Goal: Information Seeking & Learning: Check status

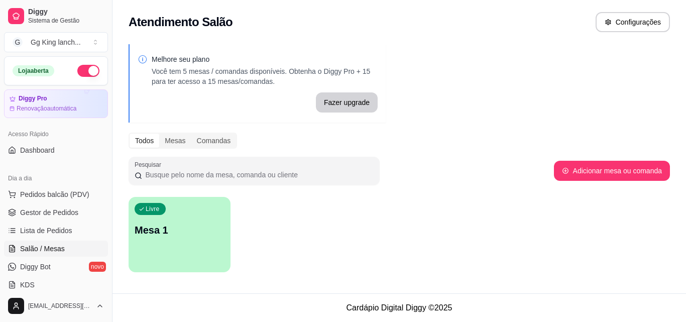
scroll to position [94, 0]
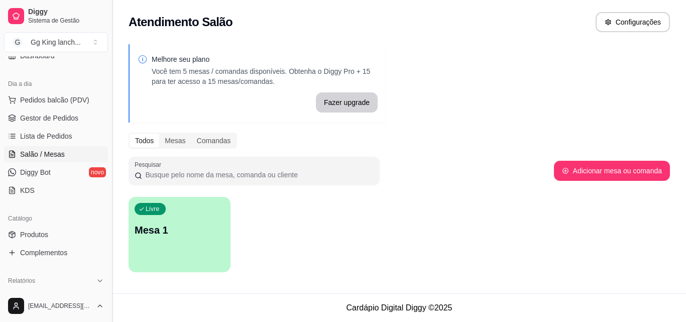
drag, startPoint x: 109, startPoint y: 141, endPoint x: 112, endPoint y: 153, distance: 12.8
click at [112, 153] on button "Toggle Sidebar" at bounding box center [112, 161] width 8 height 322
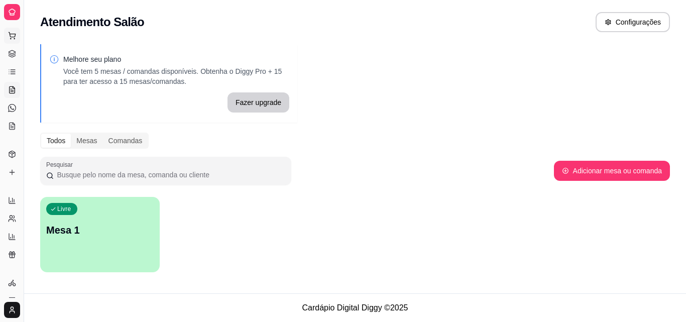
click at [7, 37] on button "Pedidos balcão (PDV)" at bounding box center [12, 36] width 16 height 16
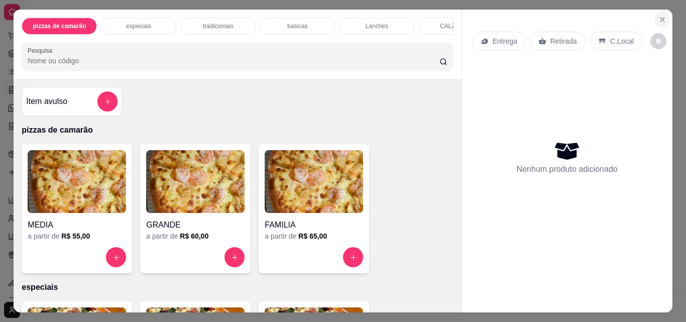
click at [659, 18] on icon "Close" at bounding box center [663, 20] width 8 height 8
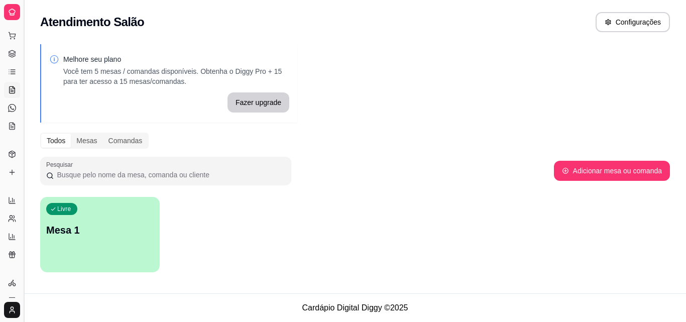
click at [25, 37] on button "Toggle Sidebar" at bounding box center [24, 161] width 8 height 322
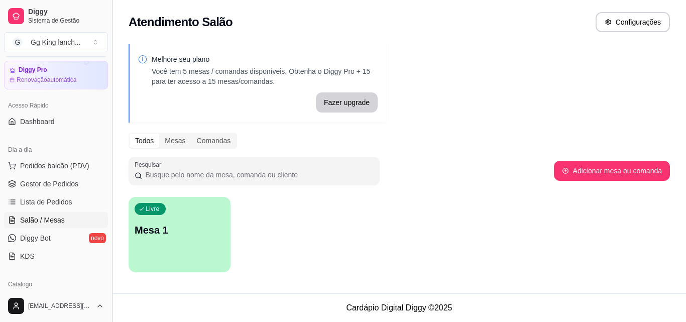
scroll to position [109, 0]
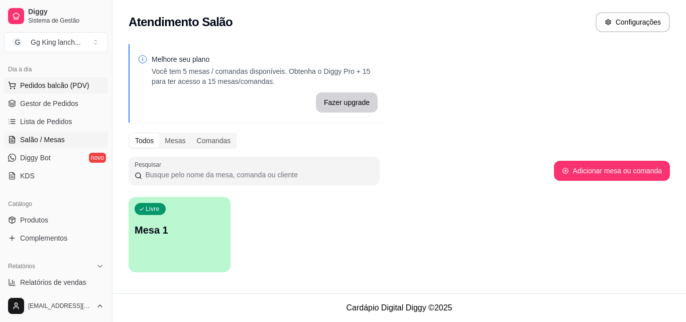
click at [51, 87] on span "Pedidos balcão (PDV)" at bounding box center [54, 85] width 69 height 10
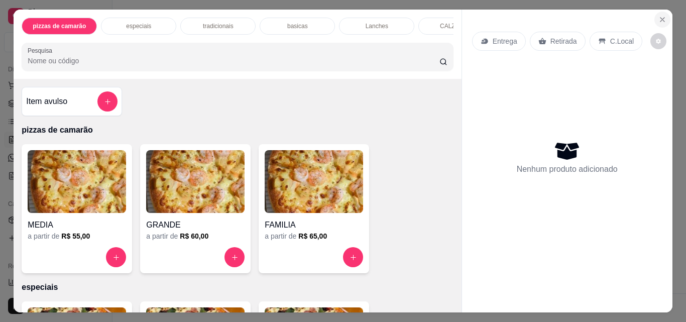
click at [659, 17] on icon "Close" at bounding box center [663, 20] width 8 height 8
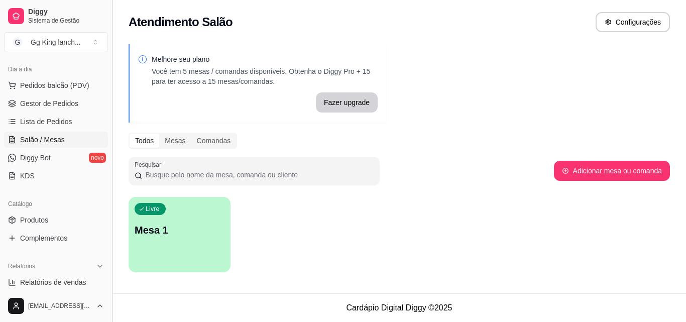
click at [108, 151] on button "Toggle Sidebar" at bounding box center [112, 161] width 8 height 322
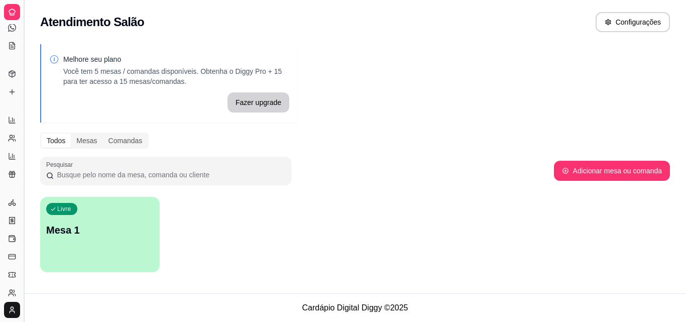
scroll to position [27, 0]
click at [108, 151] on div "Melhore seu plano Você tem 5 mesas / comandas disponíveis. Obtenha o Diggy Pro …" at bounding box center [355, 161] width 662 height 246
click at [23, 134] on button "Toggle Sidebar" at bounding box center [24, 161] width 8 height 322
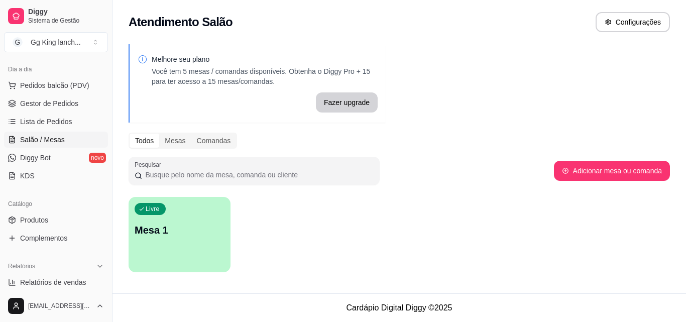
scroll to position [0, 0]
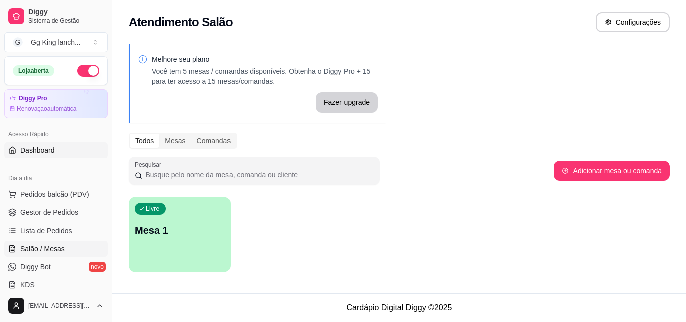
click at [27, 150] on span "Dashboard" at bounding box center [37, 150] width 35 height 10
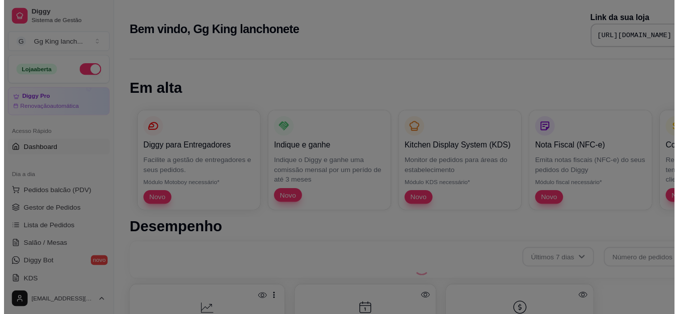
scroll to position [394, 0]
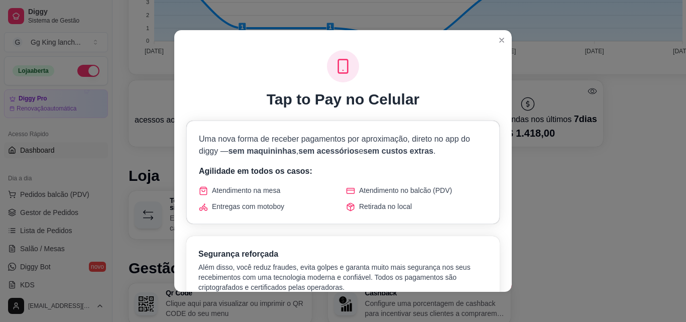
click at [484, 38] on header at bounding box center [343, 38] width 338 height 16
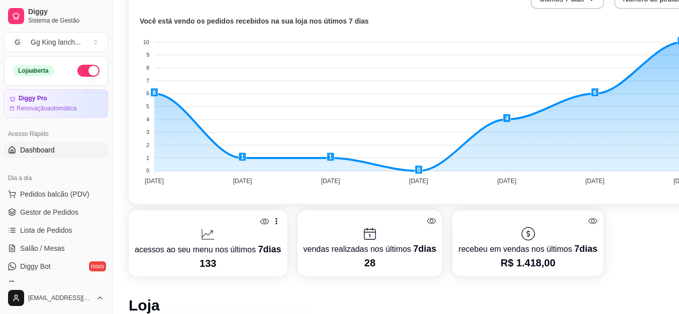
scroll to position [252, 0]
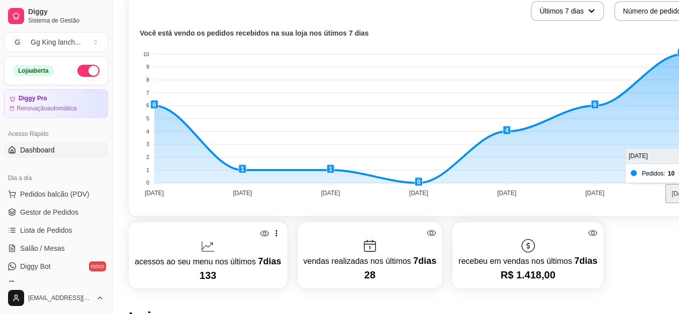
click at [671, 114] on foreignobject at bounding box center [418, 115] width 566 height 176
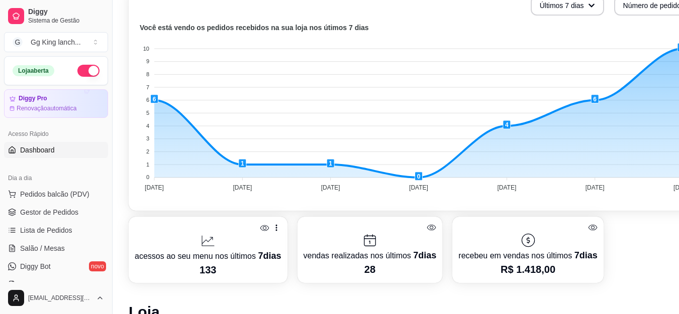
scroll to position [267, 0]
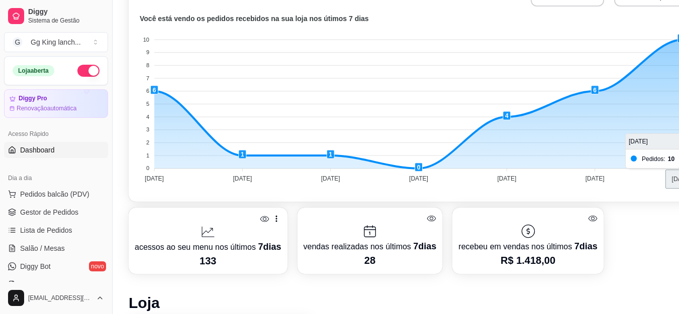
click at [678, 133] on foreignobject at bounding box center [418, 101] width 566 height 176
click at [662, 158] on foreignobject at bounding box center [418, 101] width 566 height 176
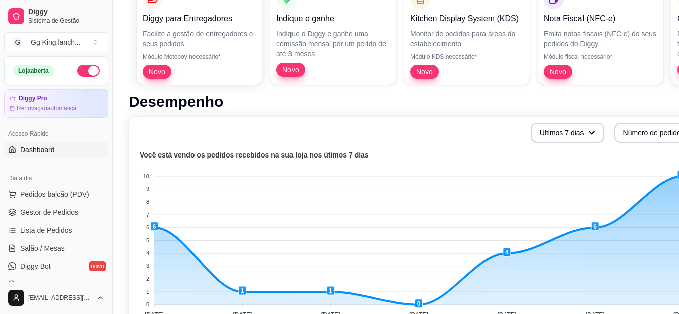
scroll to position [117, 0]
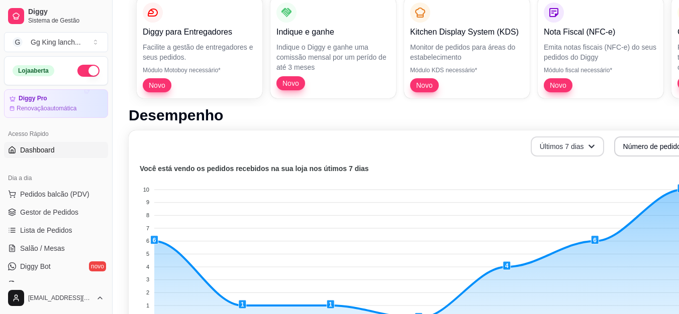
click at [562, 152] on button "Últimos 7 dias" at bounding box center [566, 147] width 73 height 20
click at [647, 140] on button "Número de pedidos" at bounding box center [659, 147] width 90 height 20
click at [578, 156] on button "Últimos 7 dias" at bounding box center [566, 147] width 73 height 20
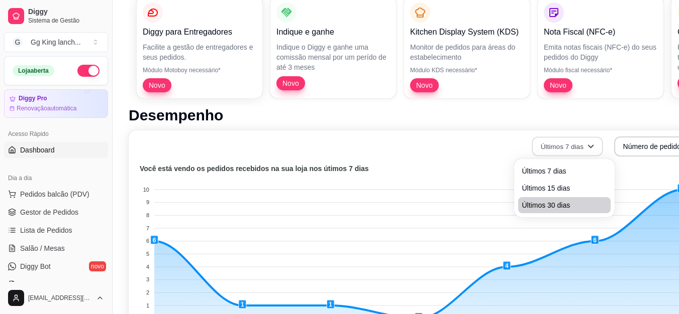
click at [584, 205] on span "Últimos 30 dias" at bounding box center [564, 205] width 84 height 10
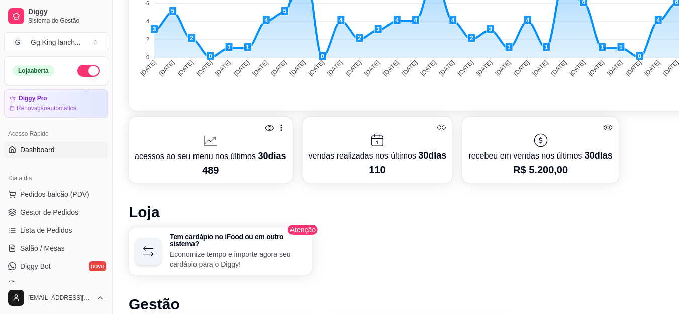
scroll to position [382, 0]
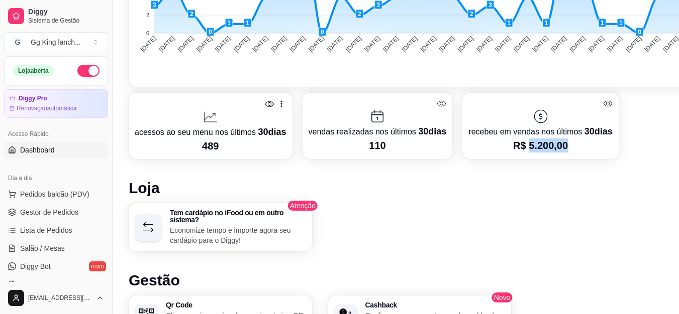
drag, startPoint x: 522, startPoint y: 149, endPoint x: 563, endPoint y: 152, distance: 40.8
click at [563, 152] on p "R$ 5.200,00" at bounding box center [540, 146] width 144 height 14
drag, startPoint x: 364, startPoint y: 150, endPoint x: 381, endPoint y: 150, distance: 17.1
click at [381, 150] on p "110" at bounding box center [377, 146] width 138 height 14
click at [76, 198] on span "Pedidos balcão (PDV)" at bounding box center [54, 194] width 69 height 10
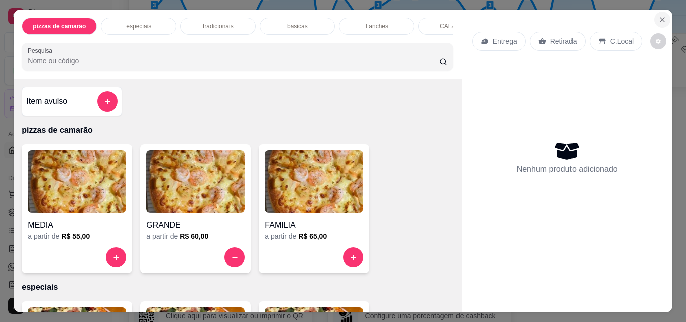
click at [663, 22] on button "Close" at bounding box center [663, 20] width 16 height 16
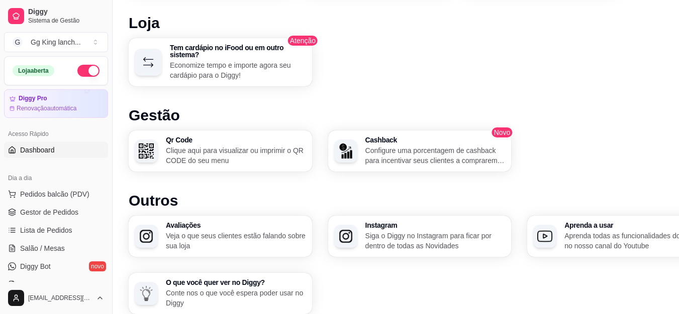
scroll to position [549, 0]
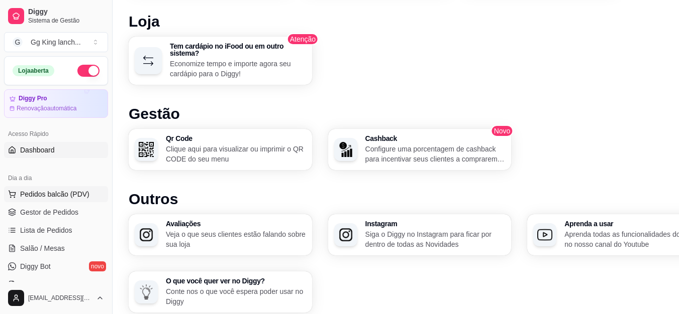
click at [39, 199] on button "Pedidos balcão (PDV)" at bounding box center [56, 194] width 104 height 16
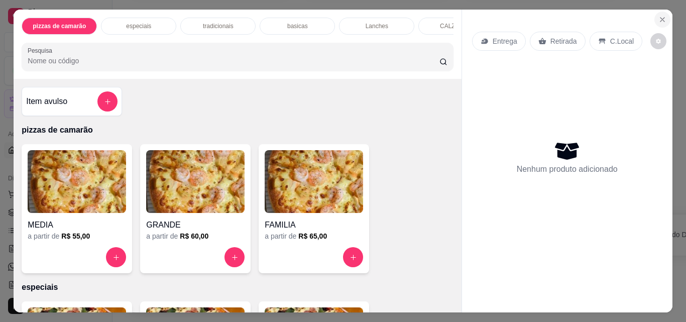
click at [663, 12] on button "Close" at bounding box center [663, 20] width 16 height 16
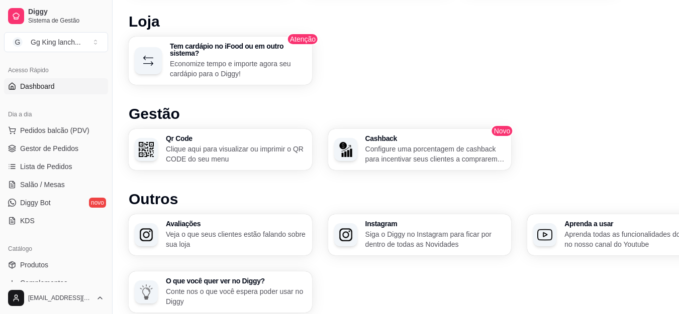
scroll to position [89, 0]
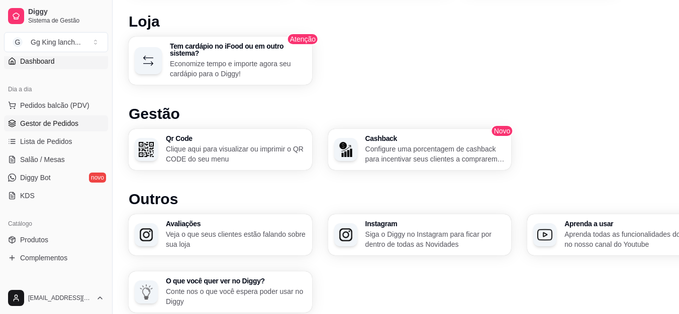
click at [38, 128] on span "Gestor de Pedidos" at bounding box center [49, 124] width 58 height 10
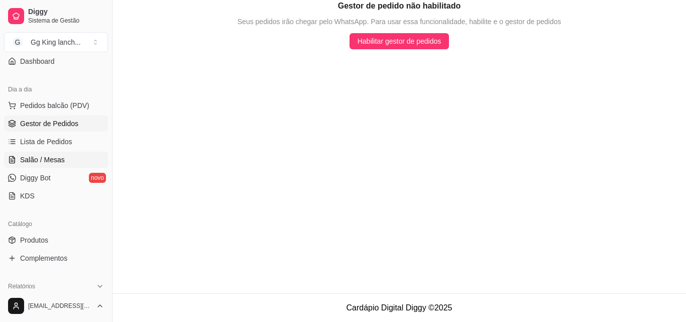
click at [58, 158] on span "Salão / Mesas" at bounding box center [42, 160] width 45 height 10
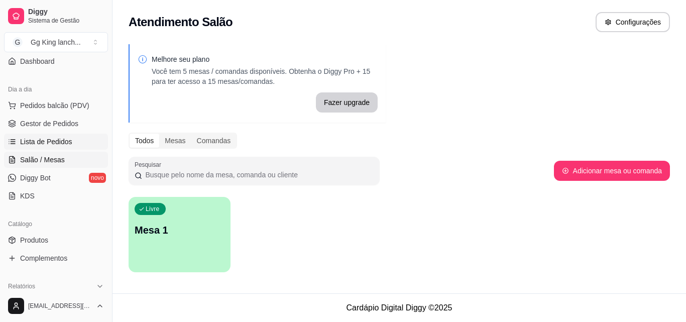
click at [46, 138] on span "Lista de Pedidos" at bounding box center [46, 142] width 52 height 10
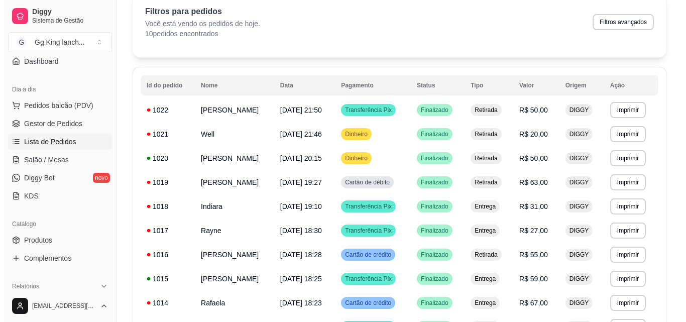
scroll to position [57, 0]
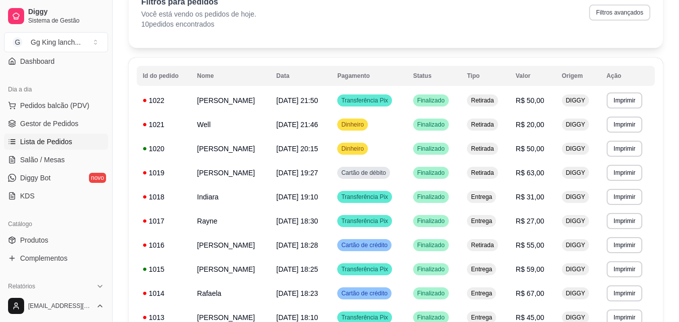
click at [619, 20] on button "Filtros avançados" at bounding box center [619, 13] width 61 height 16
select select "0"
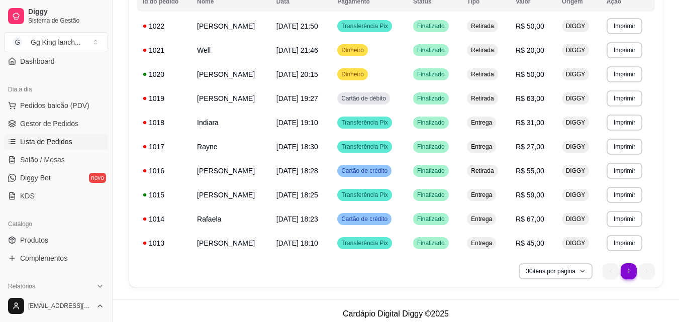
scroll to position [137, 0]
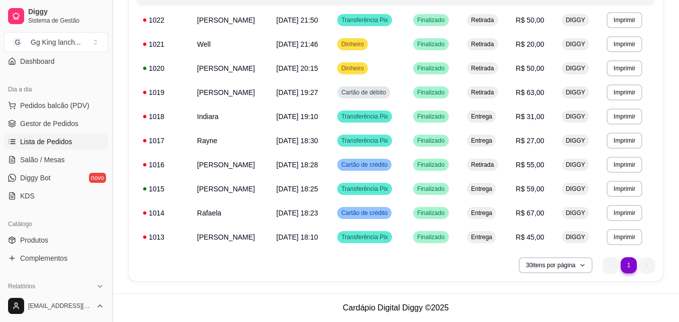
drag, startPoint x: 111, startPoint y: 129, endPoint x: 110, endPoint y: 134, distance: 5.5
click at [110, 134] on button "Toggle Sidebar" at bounding box center [112, 161] width 8 height 322
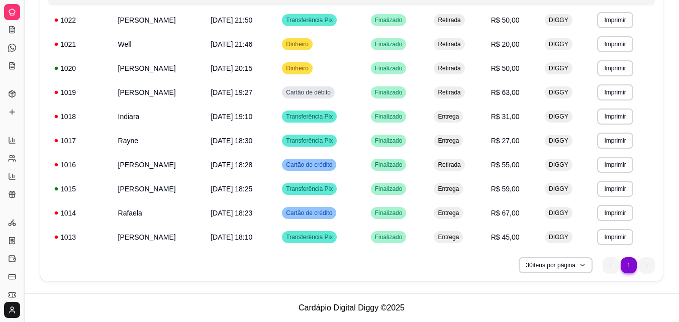
scroll to position [23, 0]
click at [26, 177] on button "Toggle Sidebar" at bounding box center [24, 161] width 8 height 322
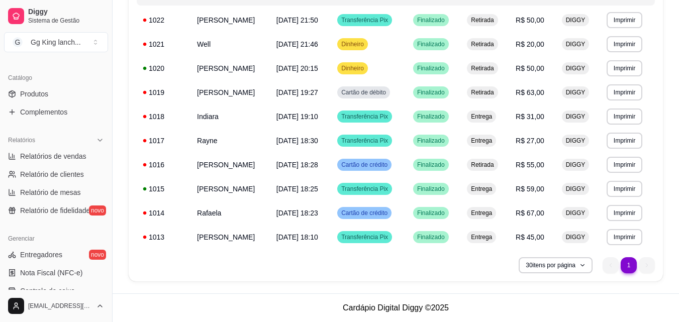
scroll to position [237, 0]
click at [61, 158] on span "Relatórios de vendas" at bounding box center [53, 155] width 66 height 10
select select "ALL"
select select "0"
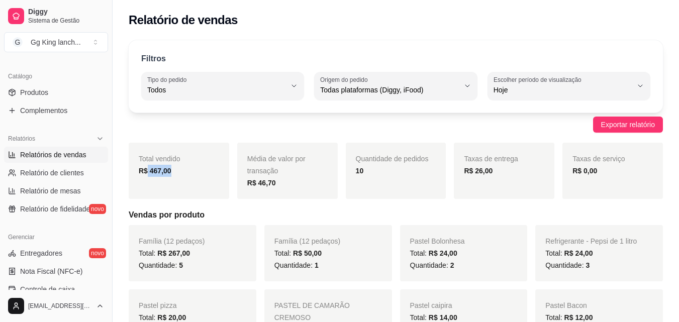
drag, startPoint x: 146, startPoint y: 173, endPoint x: 193, endPoint y: 175, distance: 47.3
click at [193, 175] on div "R$ 467,00" at bounding box center [179, 171] width 80 height 12
click at [180, 191] on div "Total vendido R$ 467,00" at bounding box center [179, 171] width 100 height 56
